Goal: Task Accomplishment & Management: Manage account settings

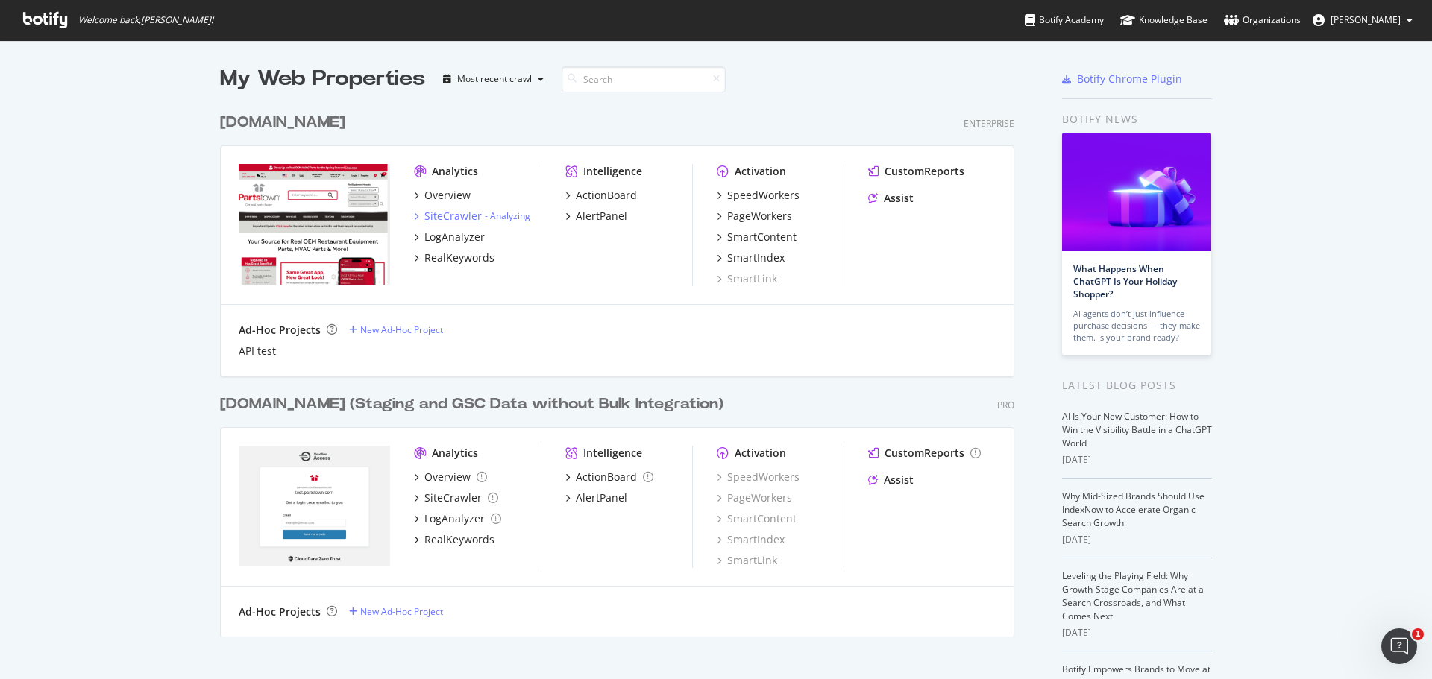
click at [449, 215] on div "SiteCrawler" at bounding box center [452, 216] width 57 height 15
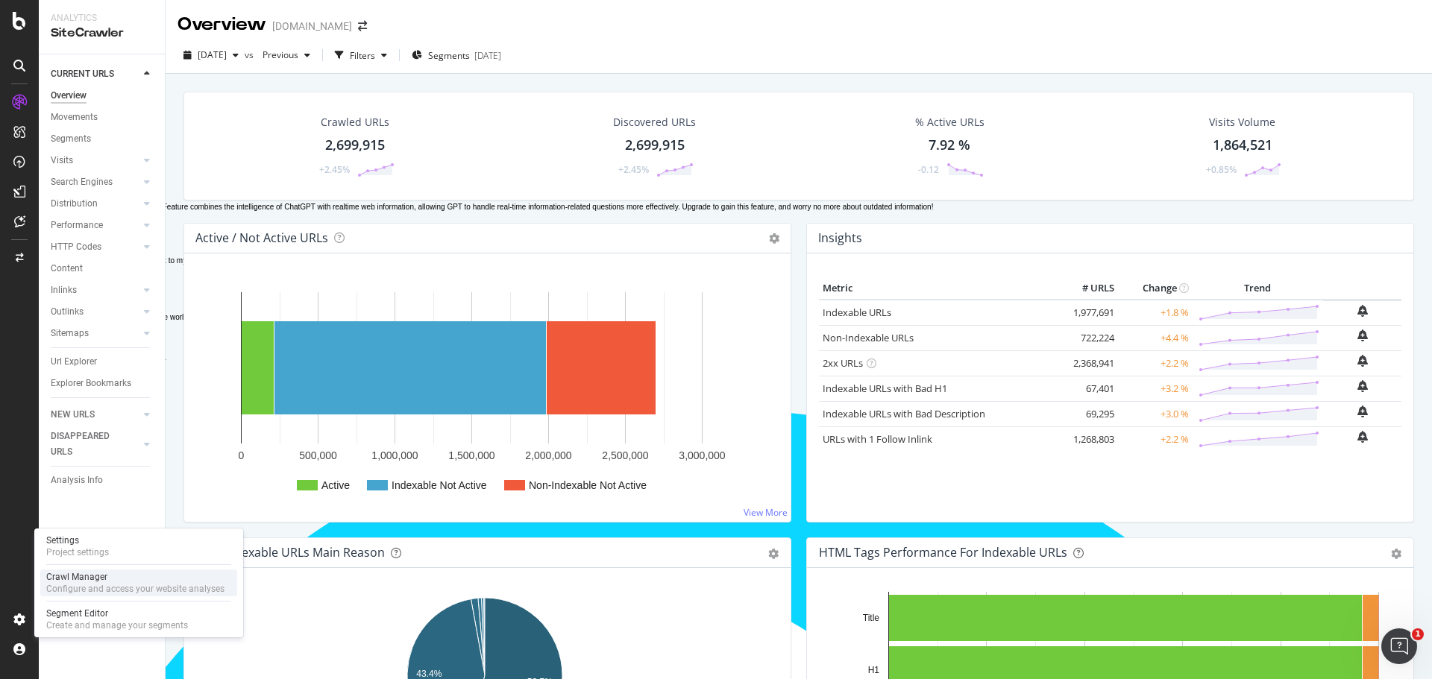
click at [105, 578] on div "Crawl Manager" at bounding box center [135, 577] width 178 height 12
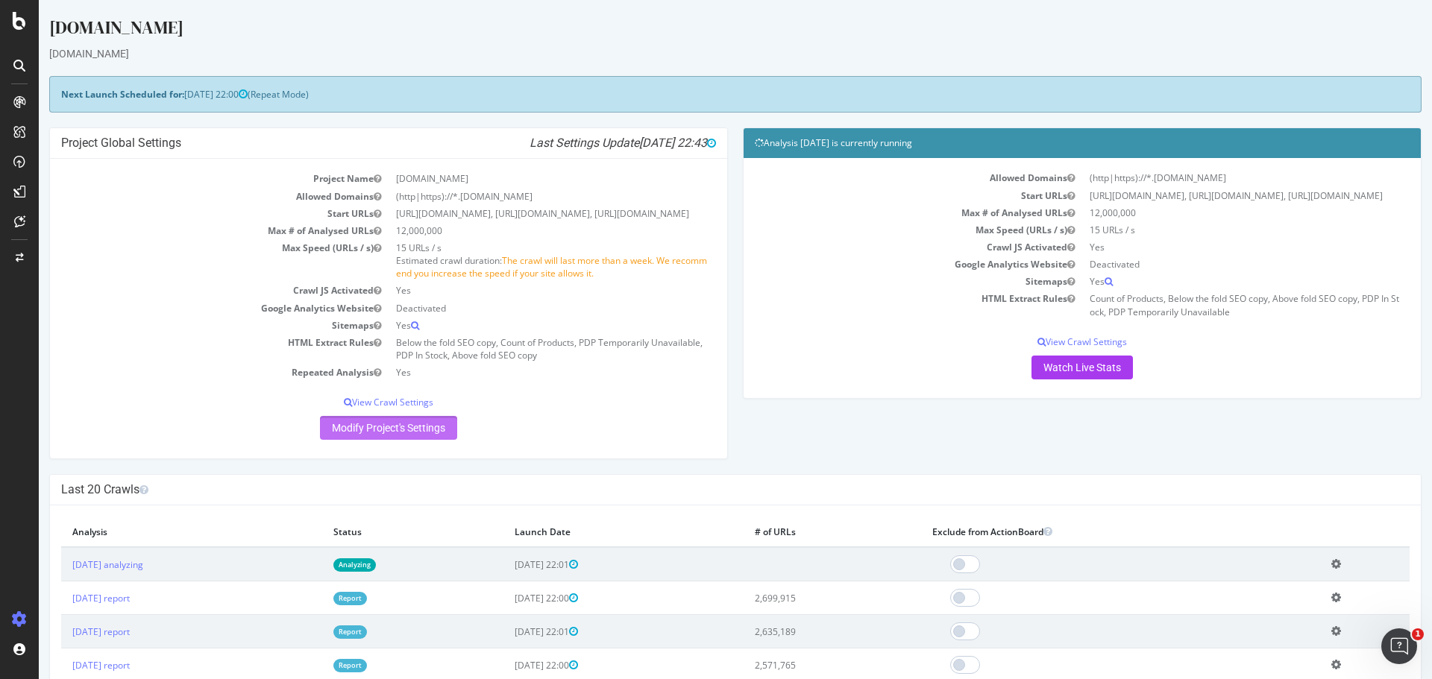
click at [380, 440] on link "Modify Project's Settings" at bounding box center [388, 428] width 137 height 24
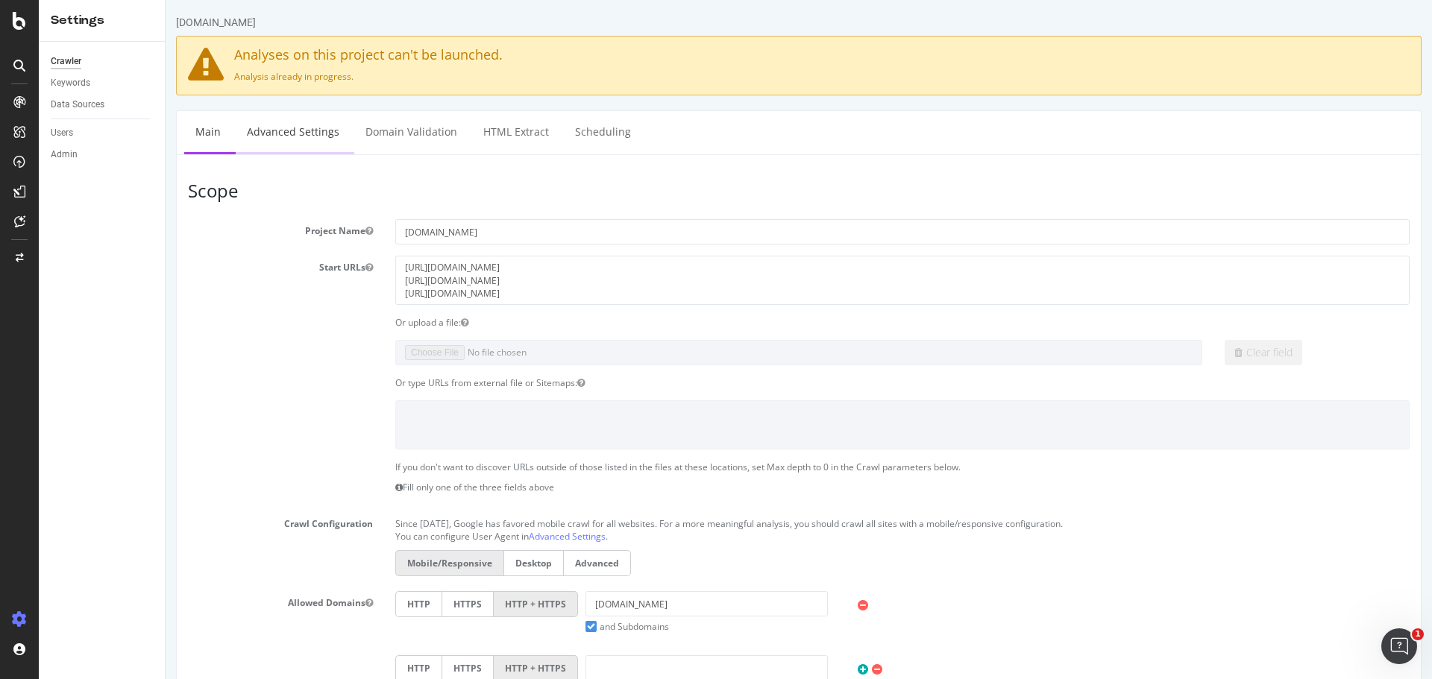
click at [286, 136] on link "Advanced Settings" at bounding box center [293, 131] width 115 height 41
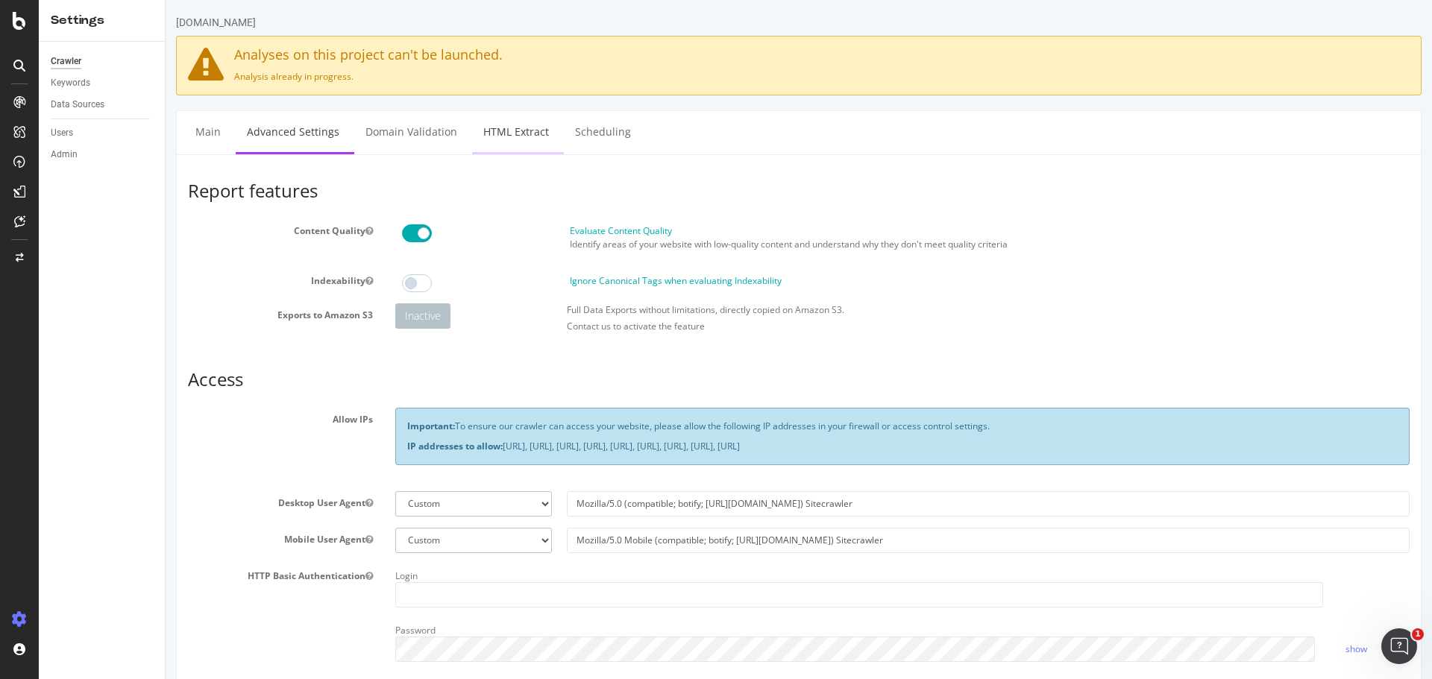
click at [504, 135] on link "HTML Extract" at bounding box center [516, 131] width 88 height 41
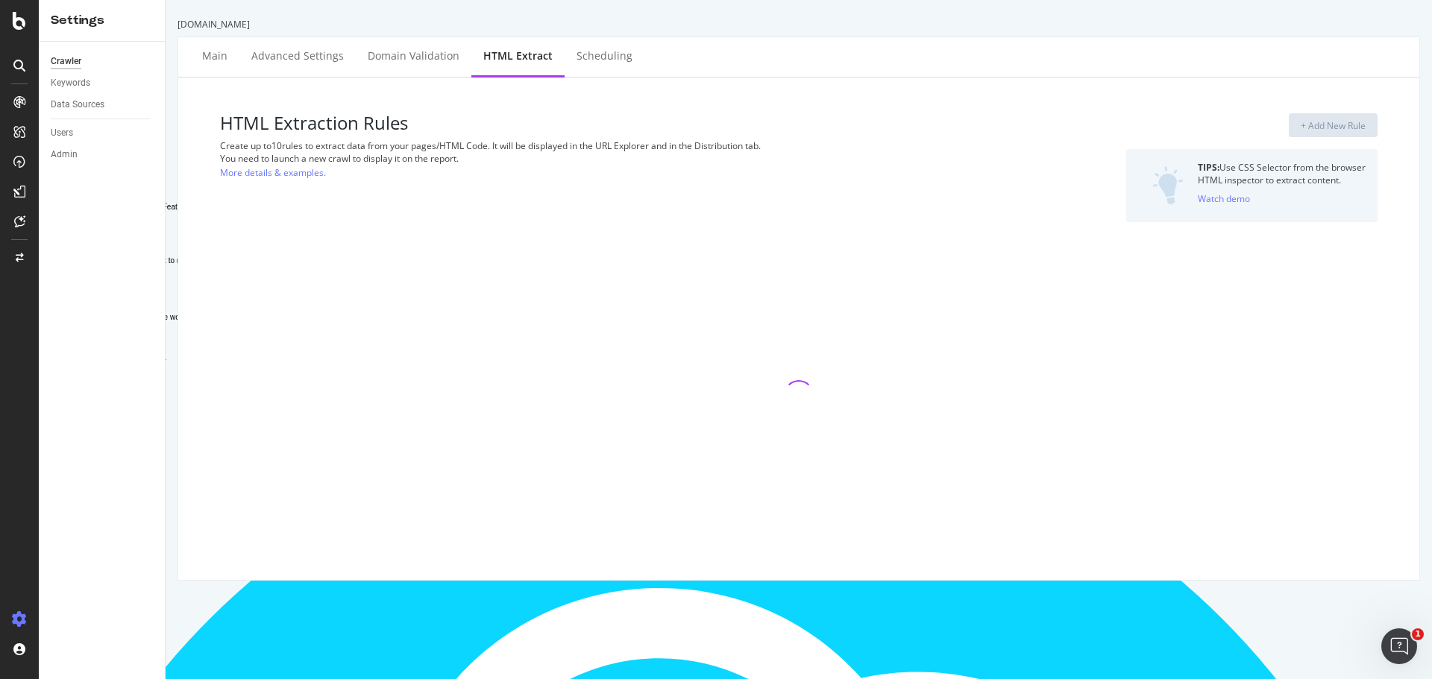
select select "exist"
select select "i"
select select "exist"
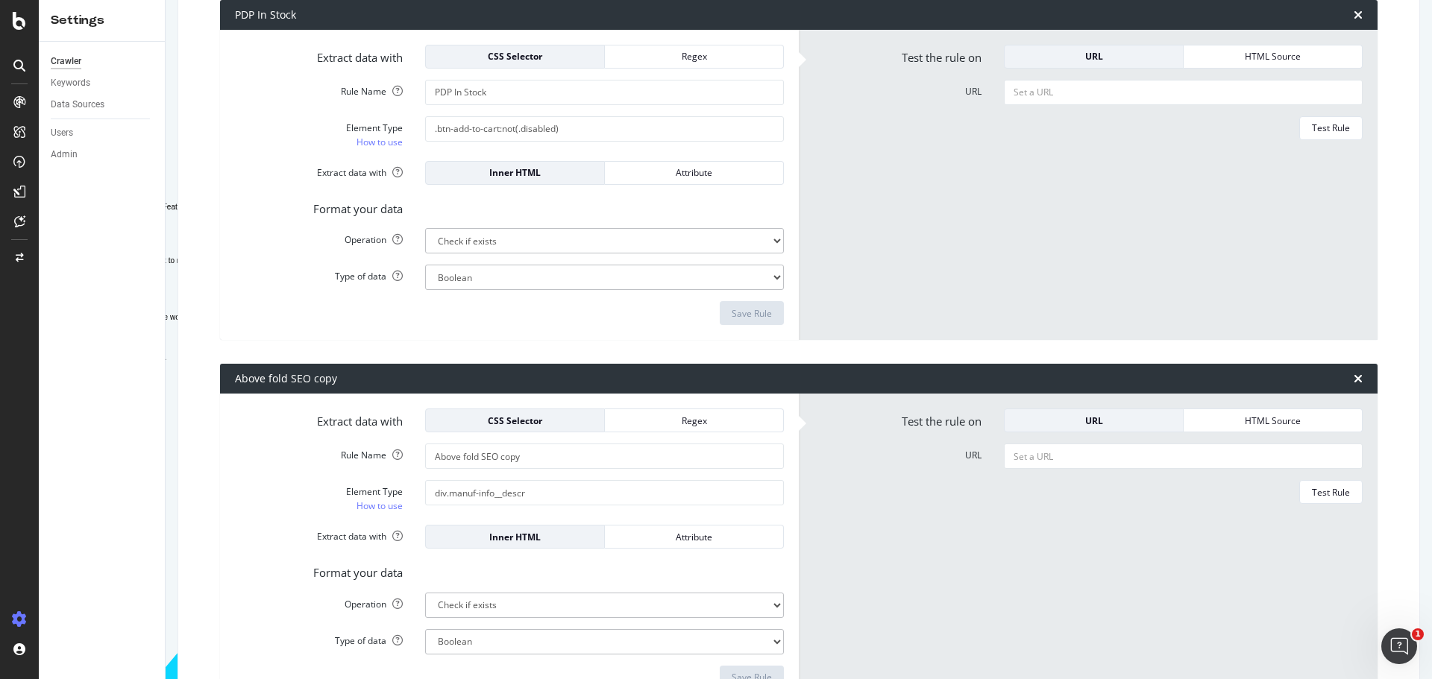
scroll to position [954, 0]
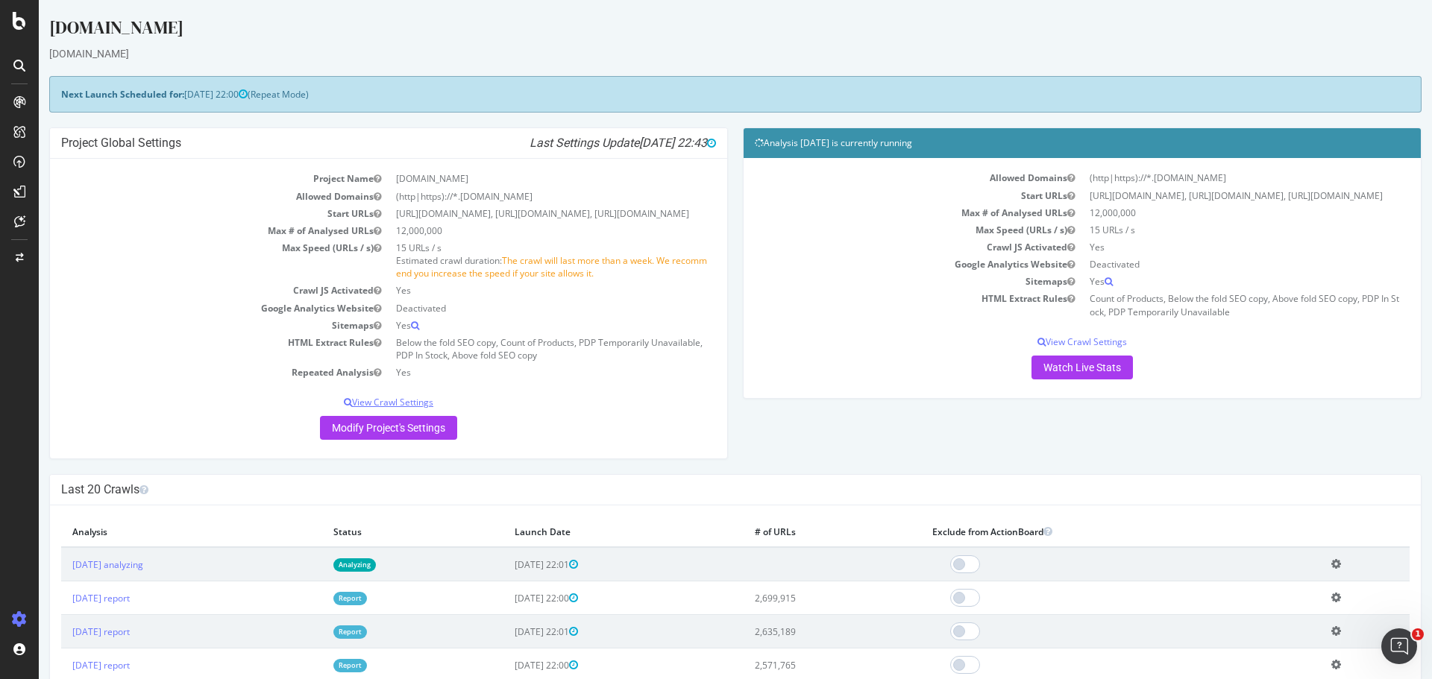
click at [383, 409] on p "View Crawl Settings" at bounding box center [388, 402] width 655 height 13
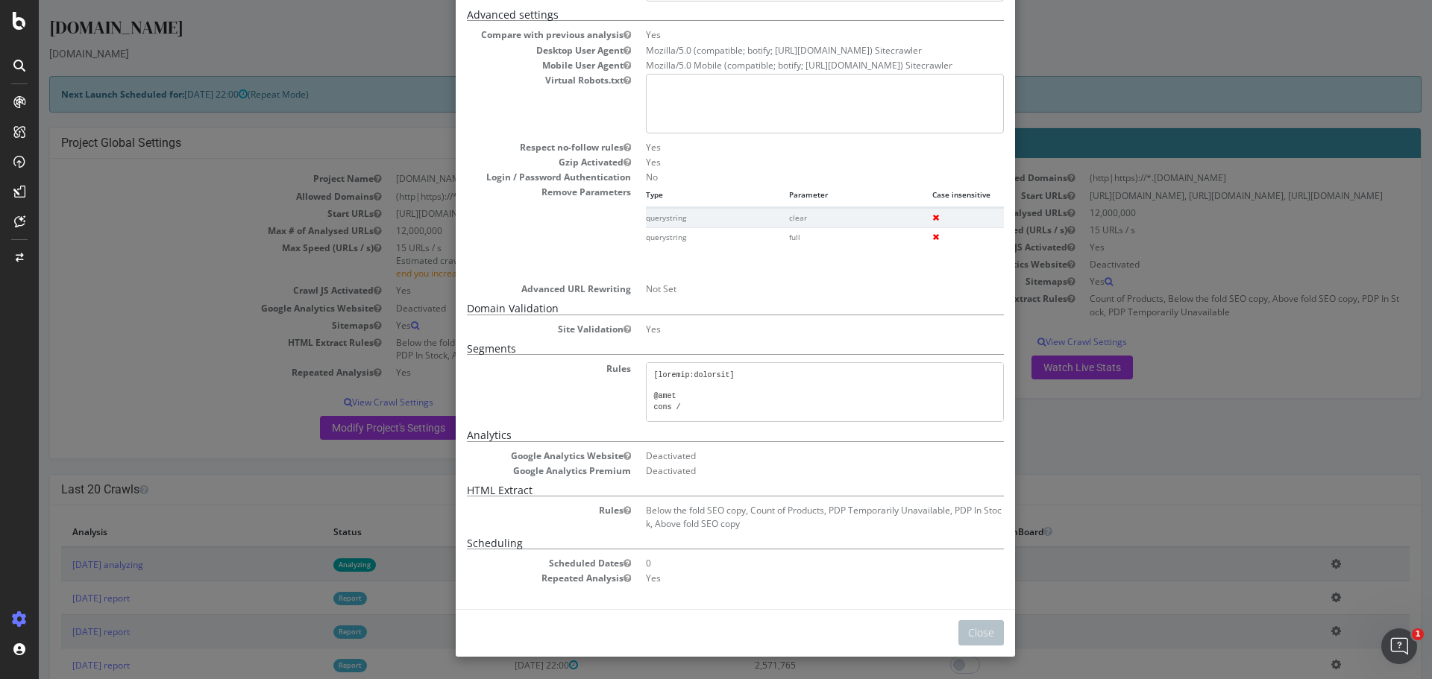
scroll to position [275, 0]
click at [1204, 486] on div "× Close Project Settings Main Project Name [DOMAIN_NAME] Start URLs [URL][DOMAI…" at bounding box center [735, 339] width 1393 height 679
